Goal: Communication & Community: Answer question/provide support

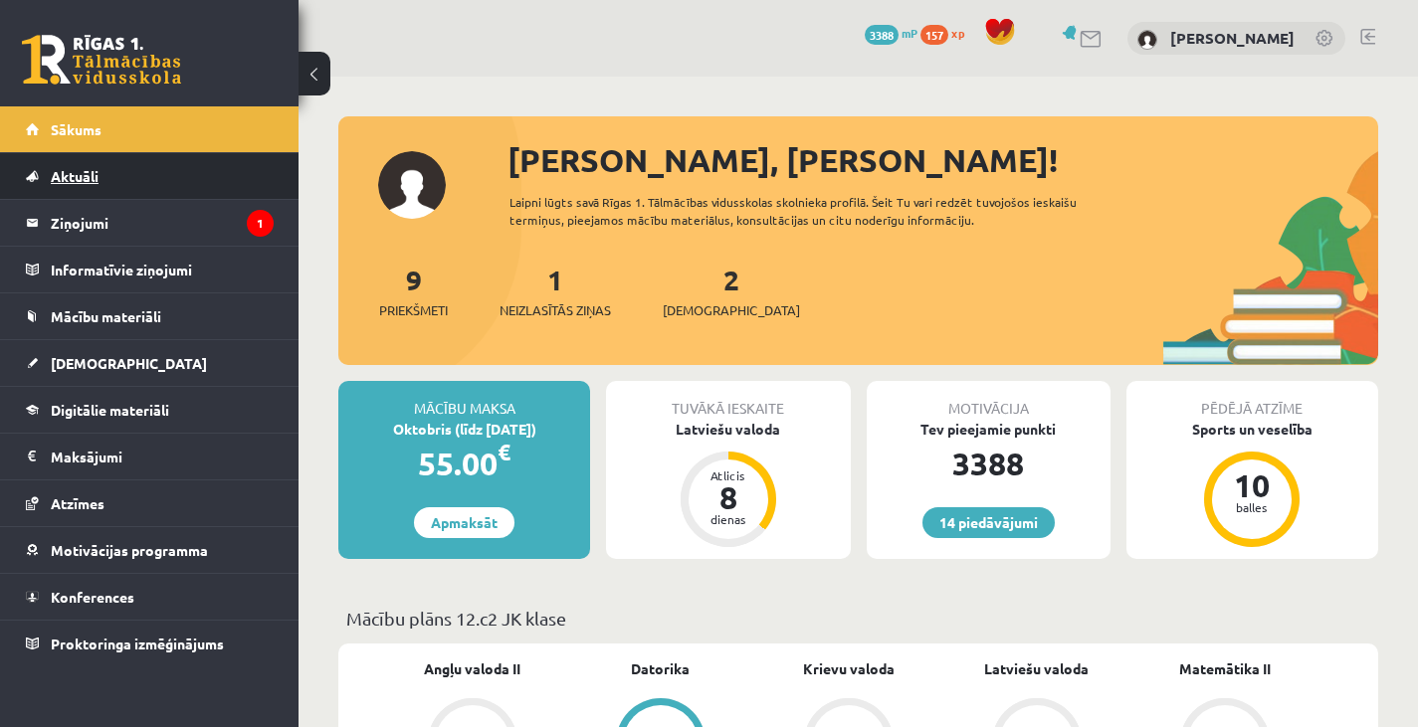
scroll to position [2073, 0]
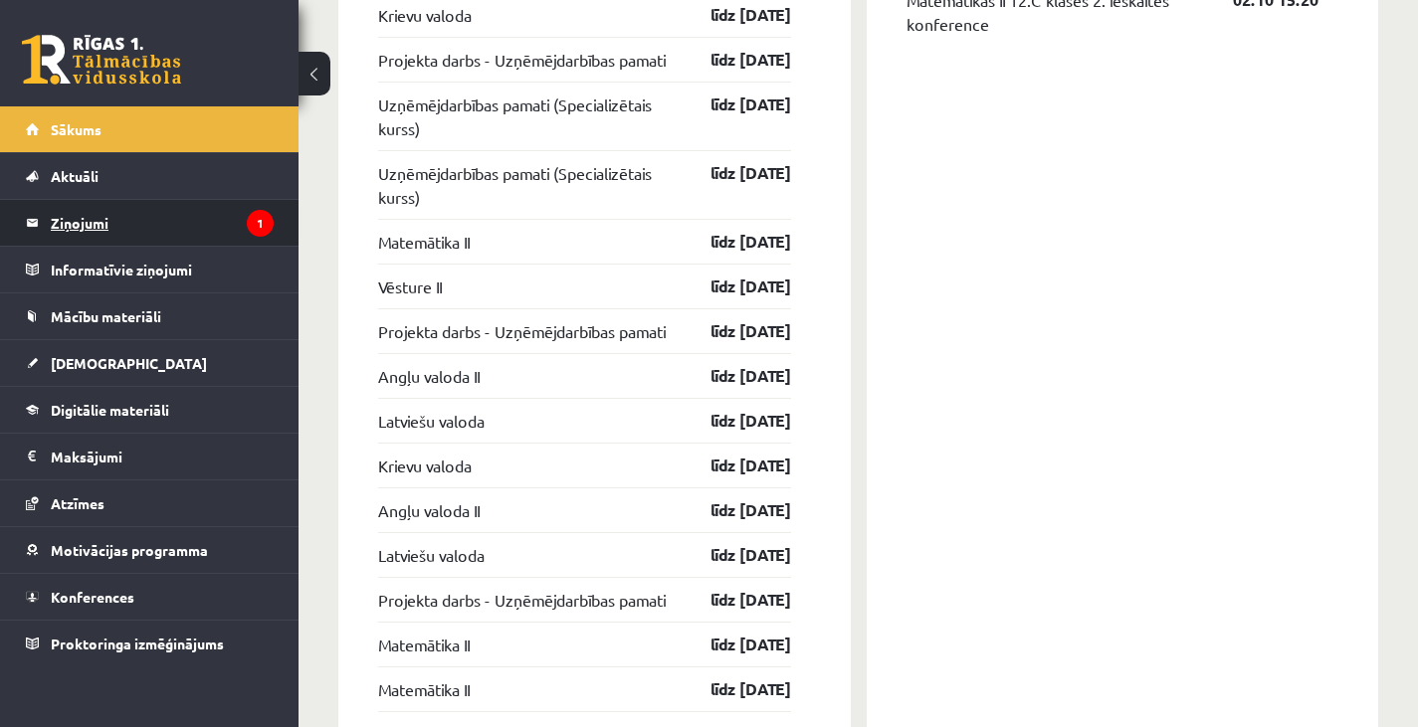
click at [219, 207] on legend "Ziņojumi 1" at bounding box center [162, 223] width 223 height 46
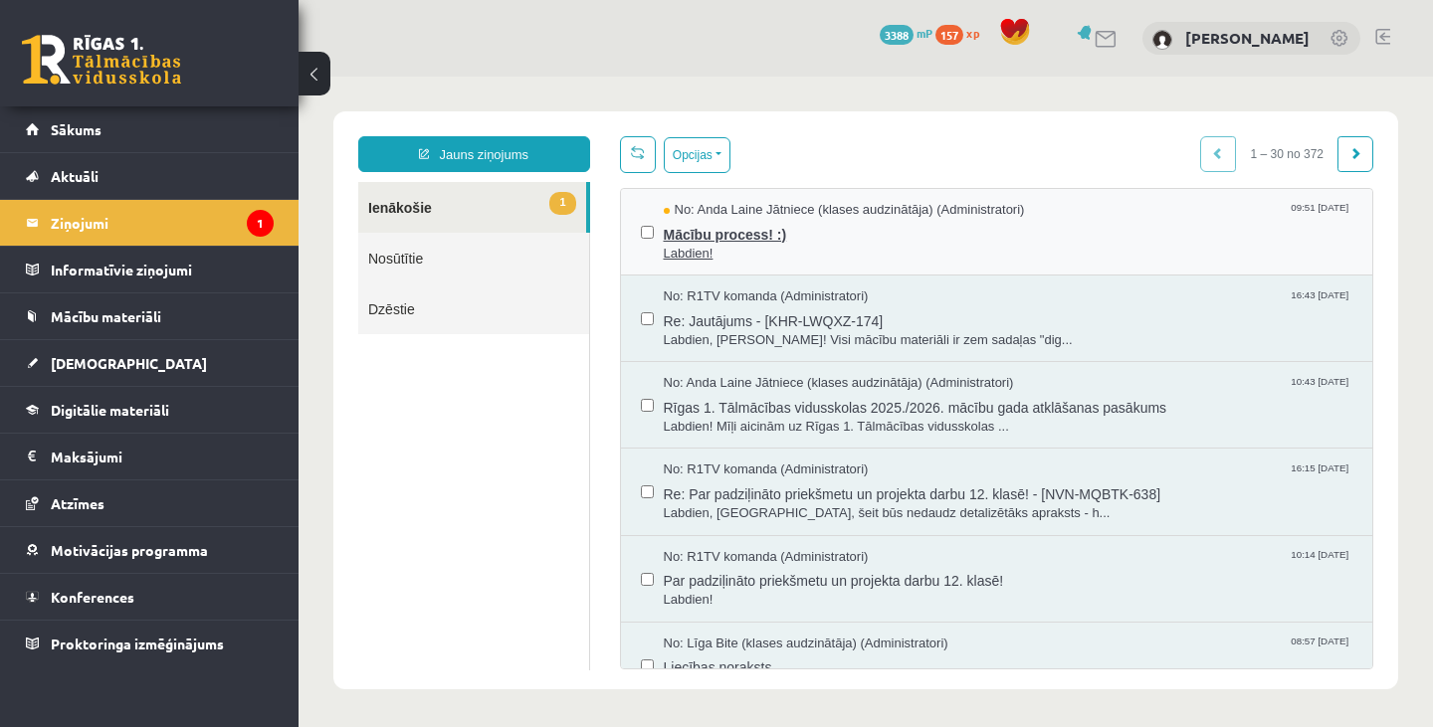
click at [737, 242] on span "Mācību process! :)" at bounding box center [1008, 232] width 689 height 25
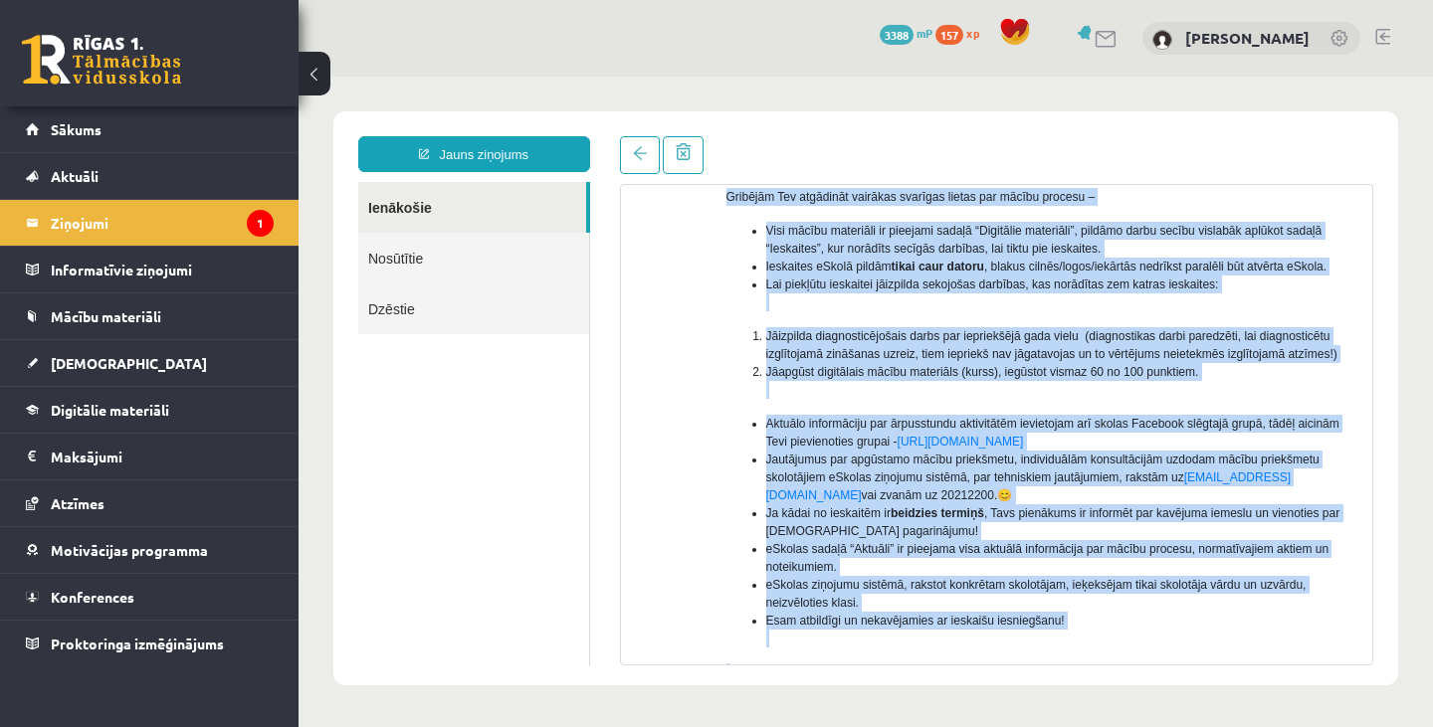
scroll to position [395, 0]
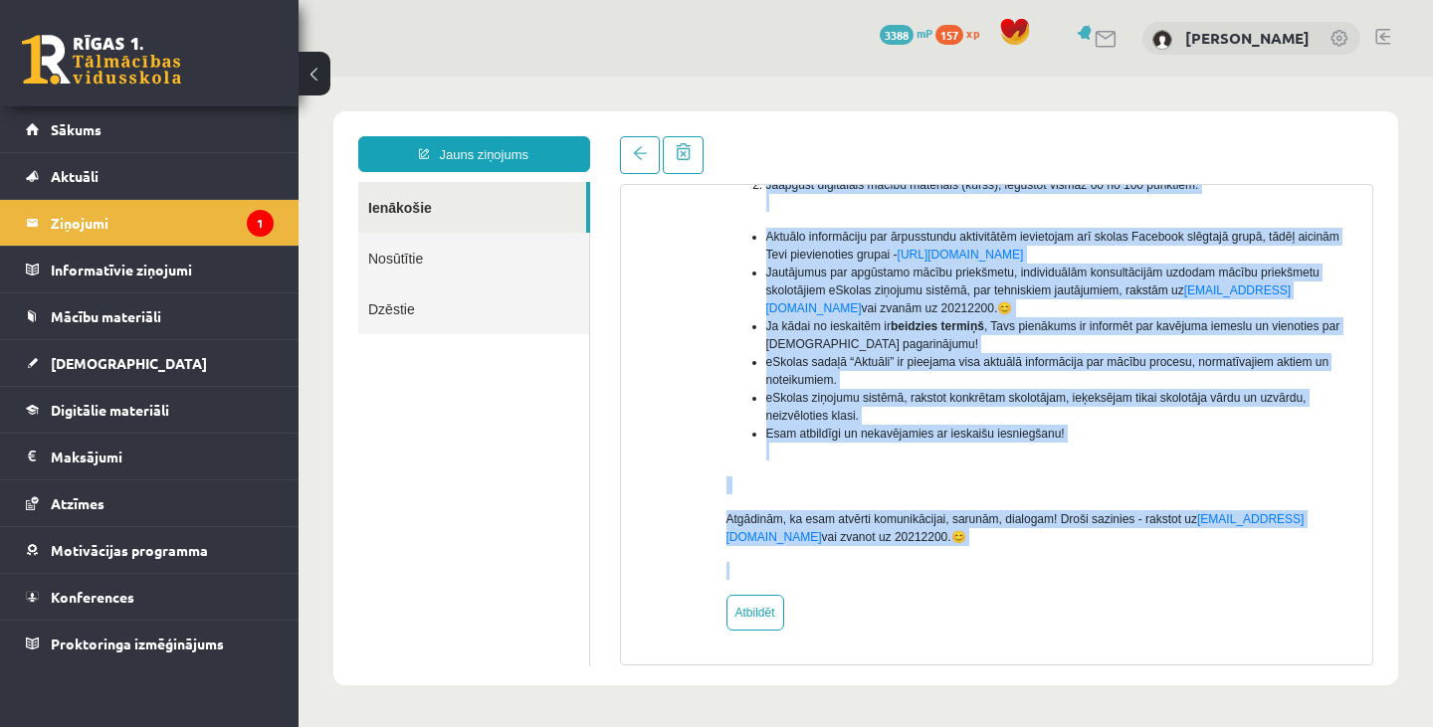
drag, startPoint x: 715, startPoint y: 247, endPoint x: 1022, endPoint y: 668, distance: 520.5
click at [1022, 668] on div "Jauns ziņojums Ienākošie Nosūtītie Dzēstie ********* ********* ******* Temats: …" at bounding box center [865, 398] width 1064 height 574
copy body "Labdien! Otrā septembra nedēļa jau rit pilnā sparā! Gribējām Tev atgādināt vair…"
click at [784, 388] on li "eSkolas sadaļā “Aktuāli” ir pieejama visa aktuālā informācija par mācību proces…" at bounding box center [1062, 371] width 592 height 36
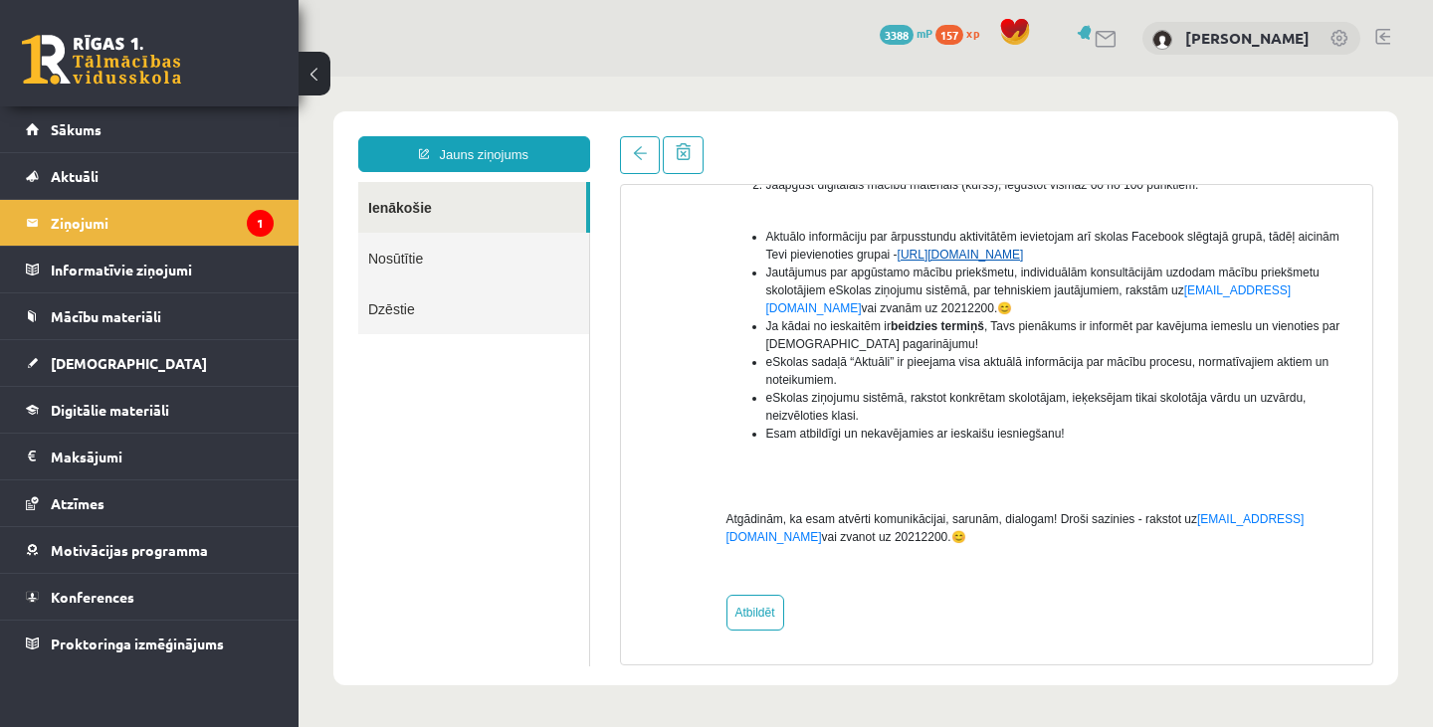
click at [984, 251] on link "https://www.facebook.com/groups/1713095892236563/" at bounding box center [960, 255] width 126 height 14
click at [1024, 259] on link "https://www.facebook.com/groups/1713095892236563/" at bounding box center [960, 255] width 126 height 14
click at [129, 114] on link "Sākums" at bounding box center [150, 129] width 248 height 46
